Goal: Task Accomplishment & Management: Manage account settings

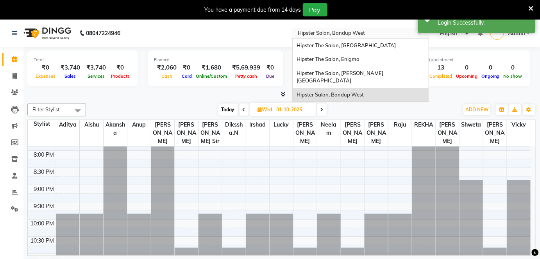
click at [364, 33] on input "text" at bounding box center [352, 34] width 113 height 8
click at [356, 47] on span "Hipster The Salon, [GEOGRAPHIC_DATA]" at bounding box center [346, 45] width 99 height 6
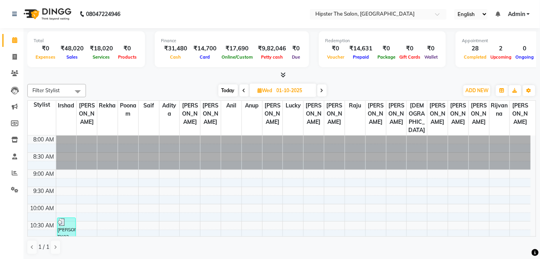
scroll to position [57, 0]
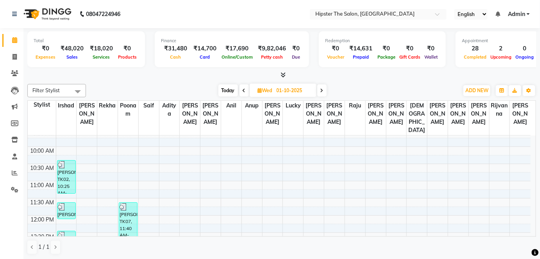
click at [228, 88] on span "Today" at bounding box center [229, 90] width 20 height 12
type input "03-10-2025"
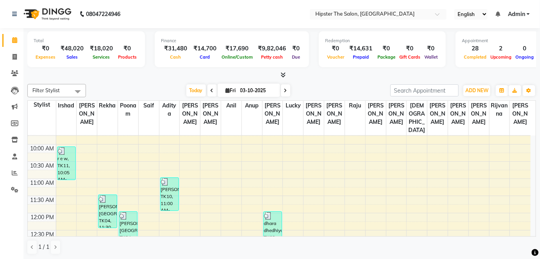
scroll to position [0, 0]
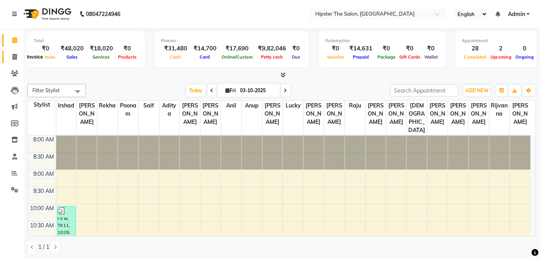
click at [18, 57] on span at bounding box center [15, 57] width 14 height 9
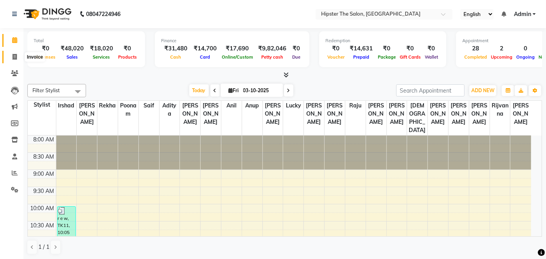
select select "5125"
select select "service"
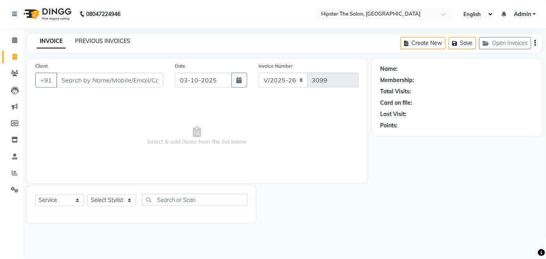
click at [94, 41] on link "PREVIOUS INVOICES" at bounding box center [102, 41] width 55 height 7
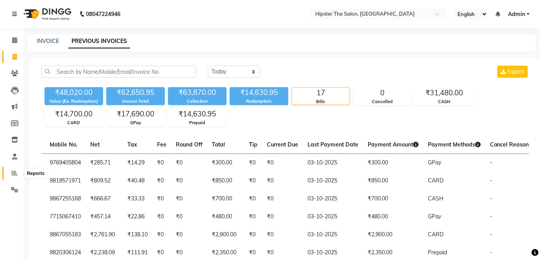
click at [13, 172] on icon at bounding box center [15, 173] width 6 height 6
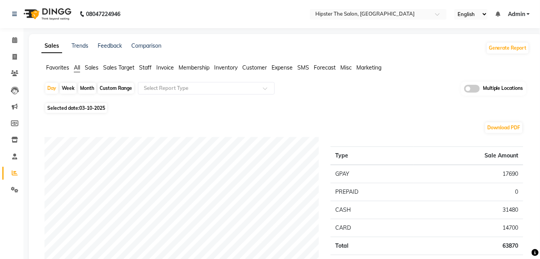
click at [146, 68] on span "Staff" at bounding box center [145, 67] width 13 height 7
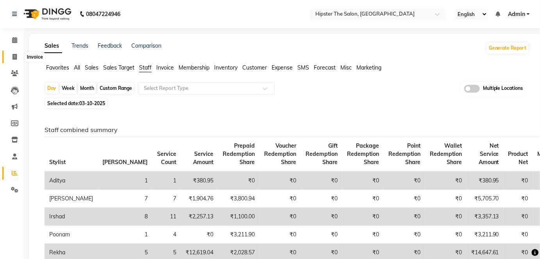
click at [18, 59] on span at bounding box center [15, 57] width 14 height 9
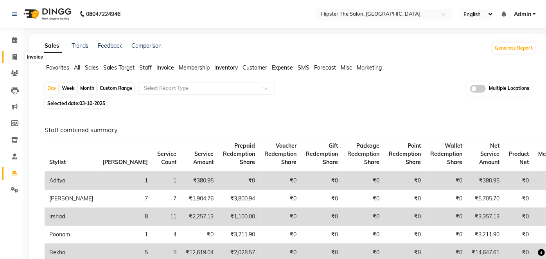
select select "5125"
select select "service"
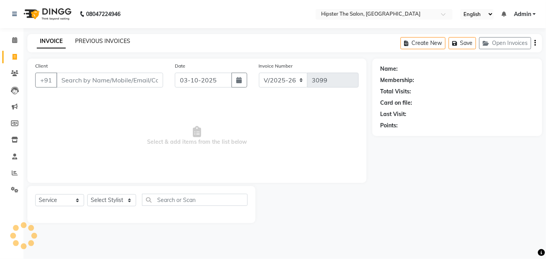
click at [111, 41] on link "PREVIOUS INVOICES" at bounding box center [102, 41] width 55 height 7
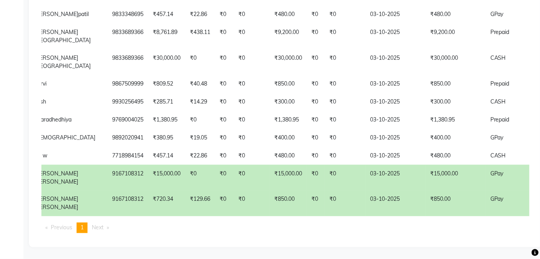
scroll to position [0, 106]
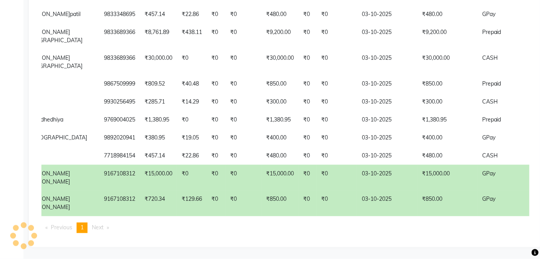
click at [357, 167] on td "03-10-2025" at bounding box center [387, 178] width 60 height 26
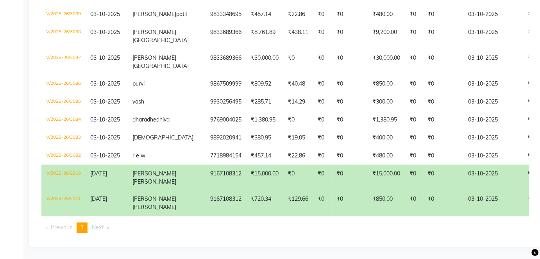
scroll to position [0, 0]
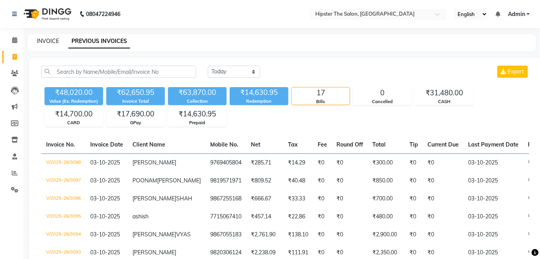
click at [53, 39] on link "INVOICE" at bounding box center [48, 41] width 22 height 7
select select "5125"
select select "service"
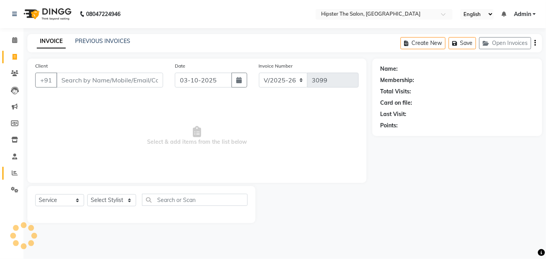
click at [8, 180] on link "Reports" at bounding box center [11, 173] width 19 height 13
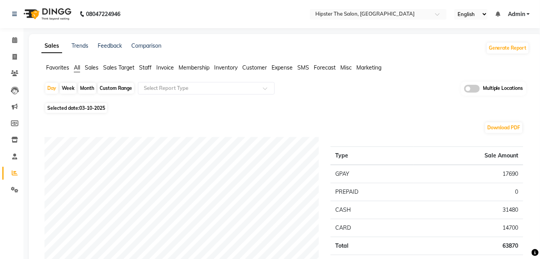
click at [116, 88] on div "Custom Range" at bounding box center [116, 88] width 36 height 11
select select "10"
select select "2025"
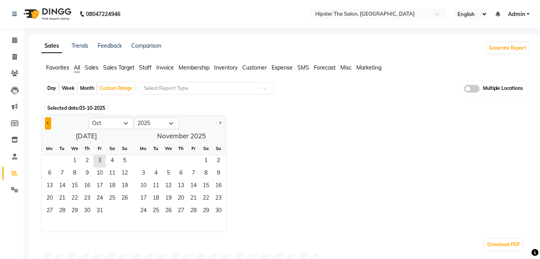
click at [46, 123] on button "Previous month" at bounding box center [48, 123] width 6 height 13
select select "9"
click at [50, 156] on span "1" at bounding box center [49, 161] width 13 height 13
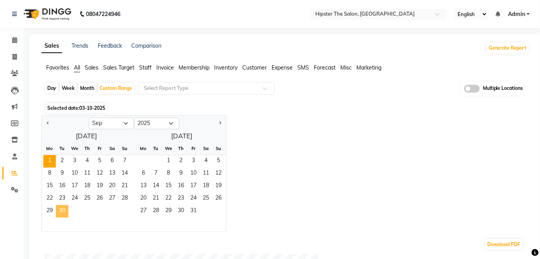
click at [63, 208] on span "30" at bounding box center [62, 211] width 13 height 13
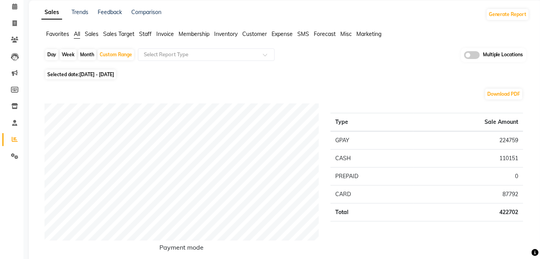
scroll to position [35, 0]
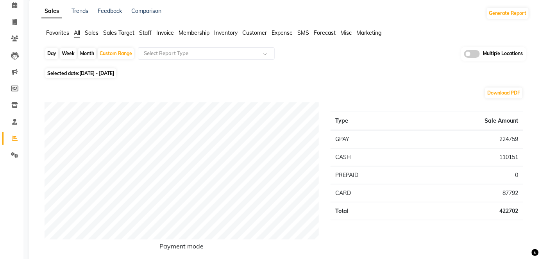
click at [144, 34] on span "Staff" at bounding box center [145, 32] width 13 height 7
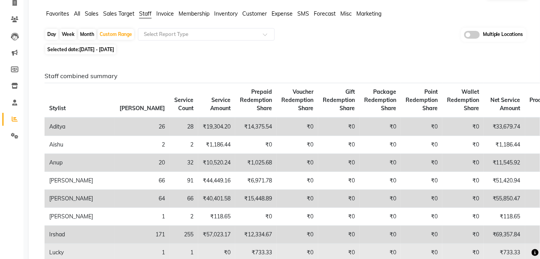
scroll to position [0, 0]
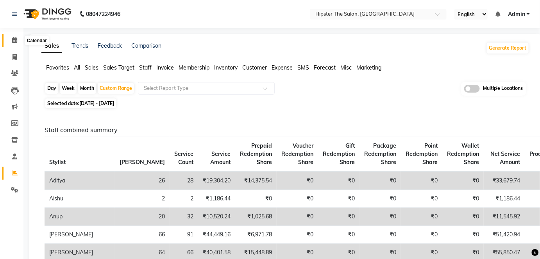
click at [15, 37] on span at bounding box center [15, 40] width 14 height 9
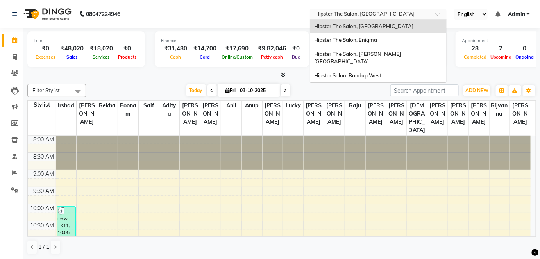
click at [385, 14] on input "text" at bounding box center [370, 15] width 113 height 8
click at [380, 50] on div "Hipster The Salon, [PERSON_NAME][GEOGRAPHIC_DATA]" at bounding box center [379, 58] width 136 height 22
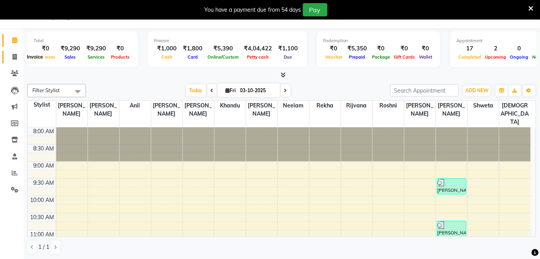
click at [9, 53] on span at bounding box center [15, 57] width 14 height 9
select select "8592"
select select "service"
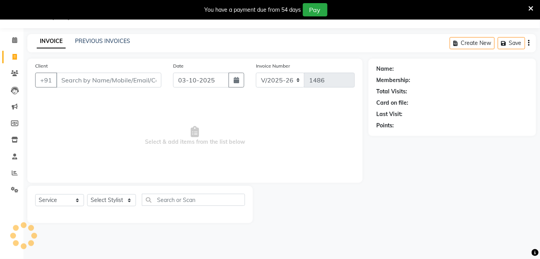
scroll to position [19, 0]
click at [110, 44] on link "PREVIOUS INVOICES" at bounding box center [102, 41] width 55 height 7
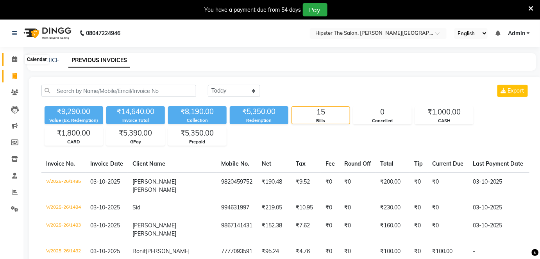
click at [15, 58] on icon at bounding box center [14, 59] width 5 height 6
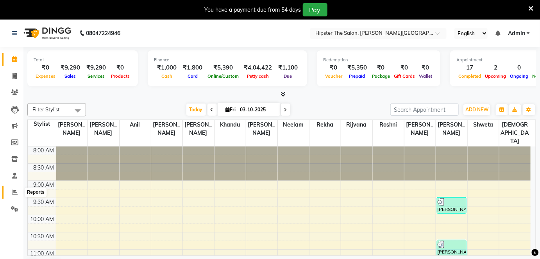
click at [14, 193] on icon at bounding box center [15, 192] width 6 height 6
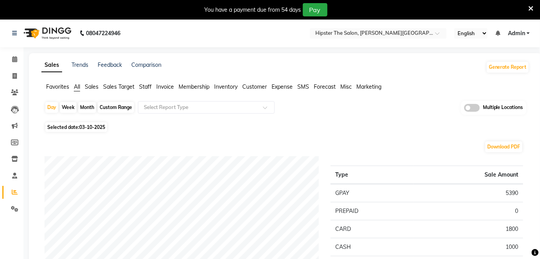
click at [111, 106] on div "Custom Range" at bounding box center [116, 107] width 36 height 11
select select "10"
select select "2025"
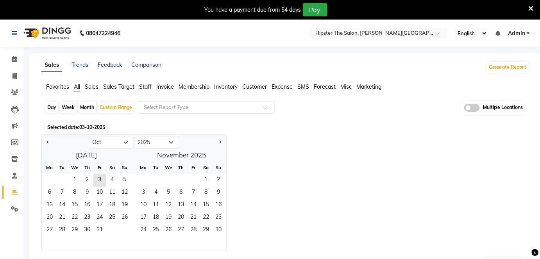
click at [51, 139] on div at bounding box center [65, 142] width 47 height 13
click at [51, 140] on button "Previous month" at bounding box center [48, 142] width 6 height 13
select select "9"
click at [47, 179] on span "1" at bounding box center [49, 180] width 13 height 13
click at [63, 226] on span "30" at bounding box center [62, 230] width 13 height 13
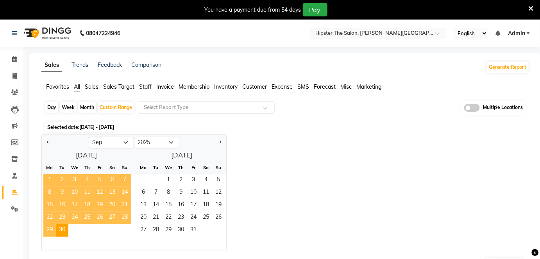
click at [52, 176] on span "1" at bounding box center [49, 180] width 13 height 13
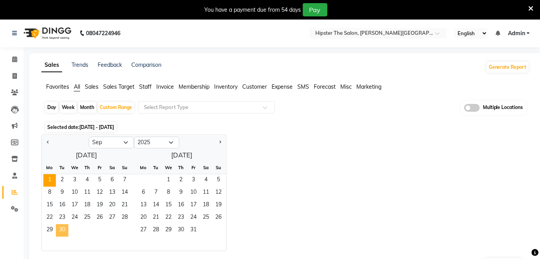
click at [62, 228] on span "30" at bounding box center [62, 230] width 13 height 13
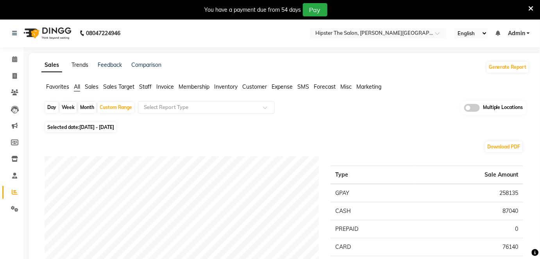
click at [75, 67] on link "Trends" at bounding box center [80, 64] width 17 height 7
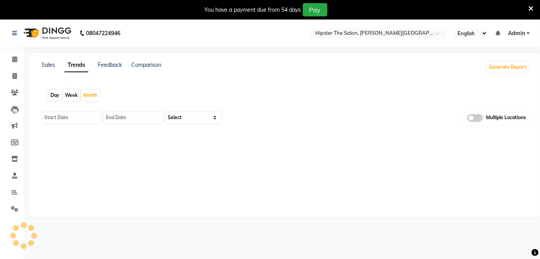
type input "01-10-2025"
type input "31-10-2025"
select select "by_client"
click at [81, 117] on input "01-10-2025" at bounding box center [71, 117] width 59 height 11
select select "10"
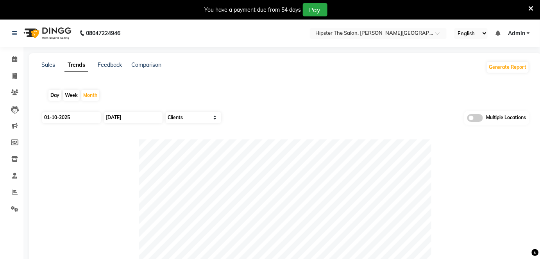
select select "2025"
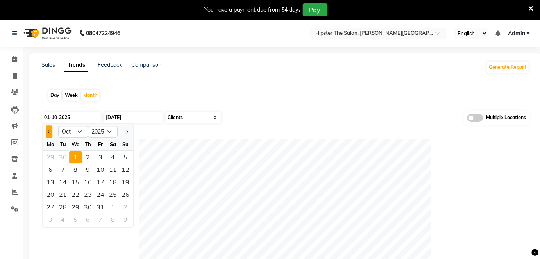
click at [52, 133] on button "Previous month" at bounding box center [49, 132] width 7 height 13
select select "9"
click at [52, 157] on div "1" at bounding box center [50, 157] width 13 height 13
type input "01-09-2025"
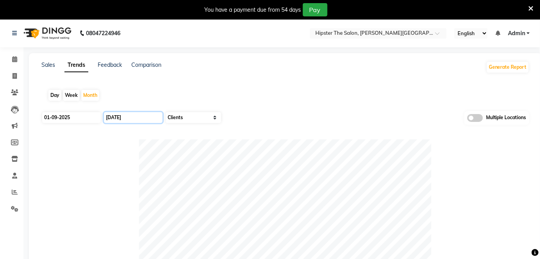
click at [123, 119] on input "31-10-2025" at bounding box center [133, 117] width 59 height 11
select select "10"
select select "2025"
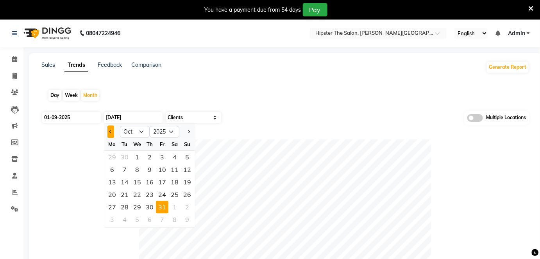
click at [110, 131] on span "Previous month" at bounding box center [111, 131] width 3 height 3
select select "9"
click at [121, 203] on div "30" at bounding box center [125, 207] width 13 height 13
type input "30-09-2025"
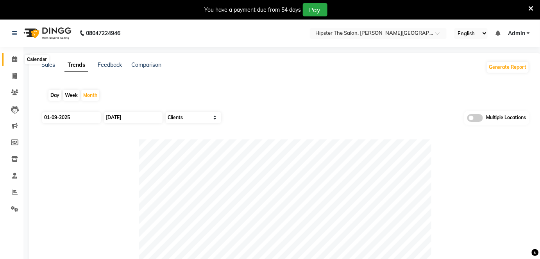
click at [13, 59] on icon at bounding box center [14, 59] width 5 height 6
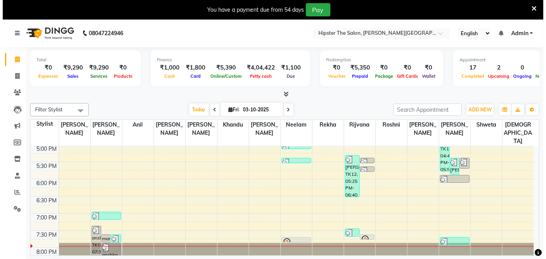
scroll to position [316, 0]
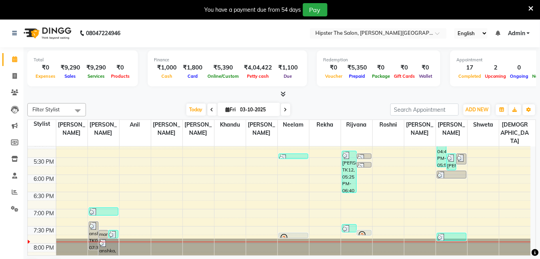
click at [526, 33] on span "Admin" at bounding box center [516, 33] width 17 height 8
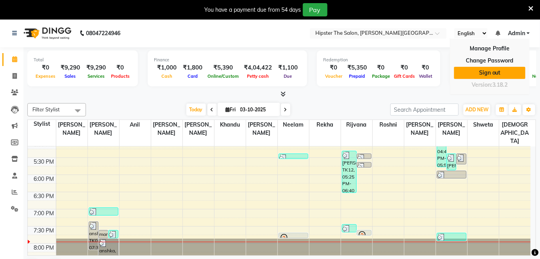
click at [497, 71] on link "Sign out" at bounding box center [490, 73] width 72 height 12
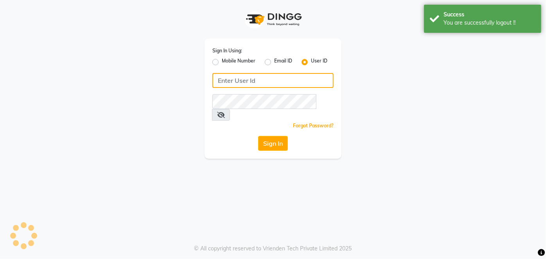
type input "9867141431"
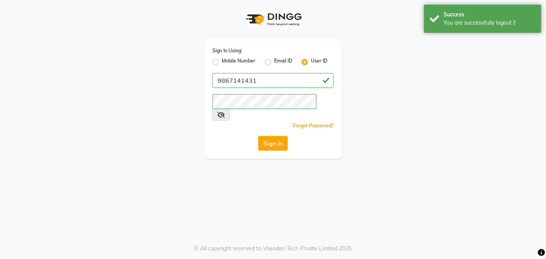
click at [222, 64] on label "Mobile Number" at bounding box center [239, 61] width 34 height 9
click at [222, 63] on input "Mobile Number" at bounding box center [224, 59] width 5 height 5
radio input "true"
radio input "false"
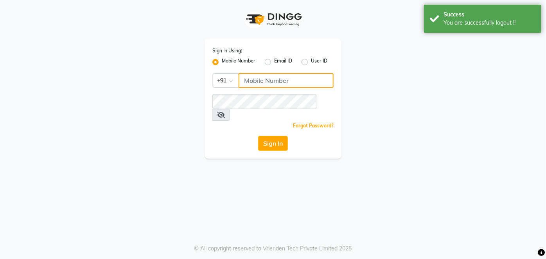
click at [245, 74] on input "Username" at bounding box center [286, 80] width 95 height 15
type input "9137134181"
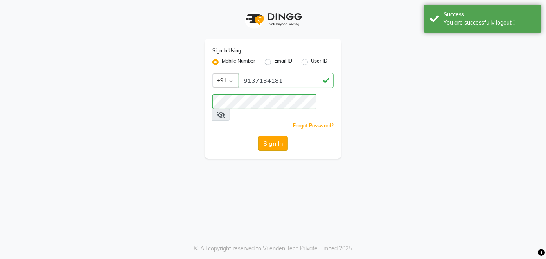
click at [260, 136] on button "Sign In" at bounding box center [273, 143] width 30 height 15
